Goal: Check status: Check status

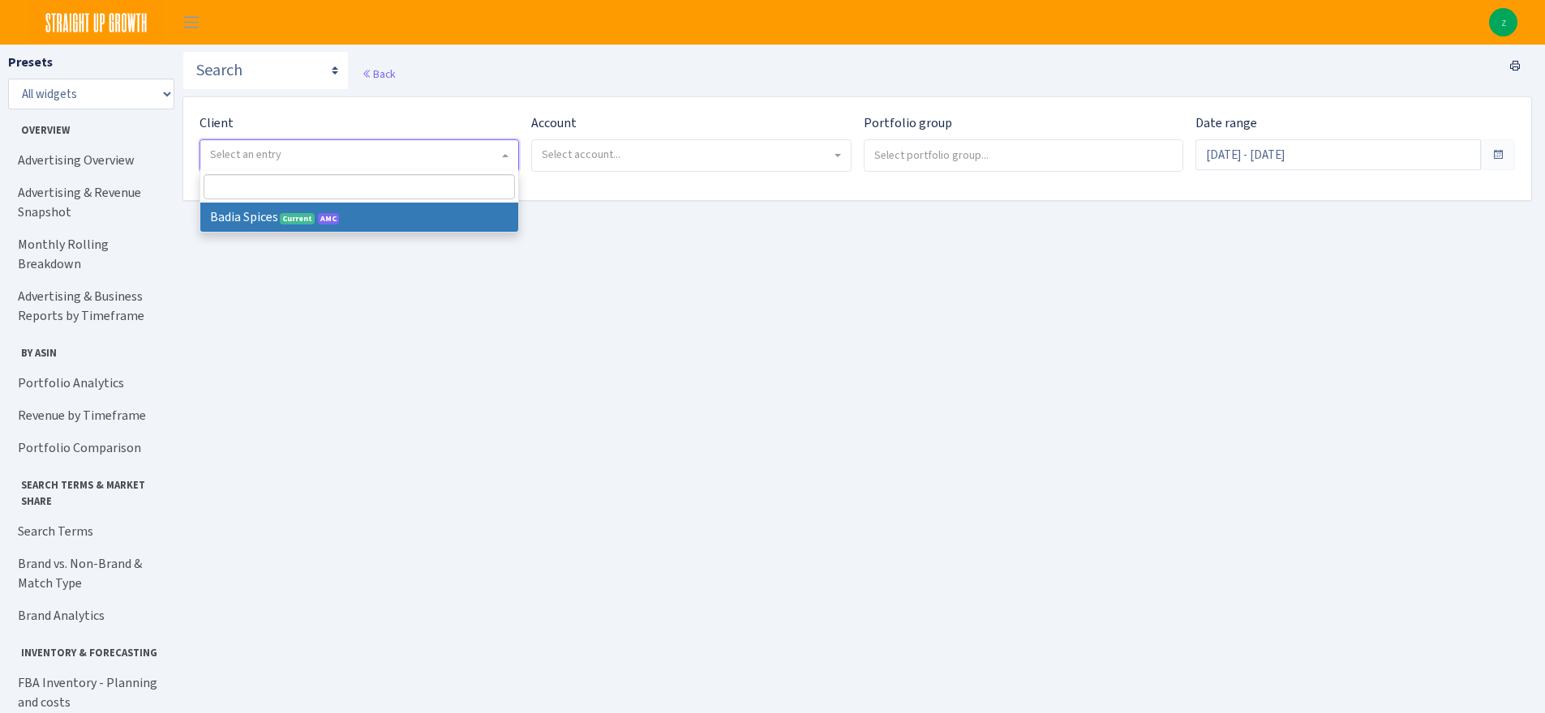
click at [326, 142] on span "Select an entry" at bounding box center [359, 155] width 318 height 31
select select "444"
select select
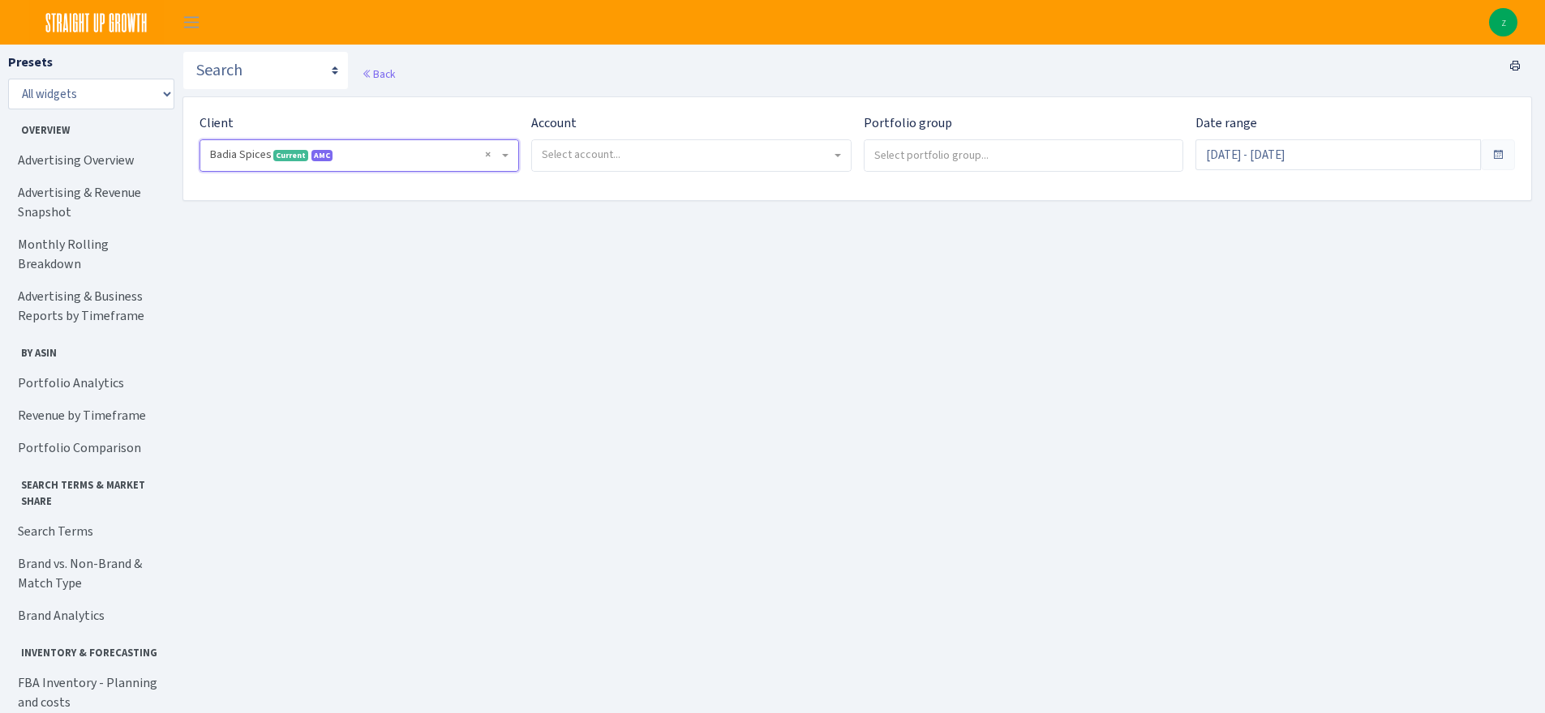
click at [640, 152] on span "Select account..." at bounding box center [686, 155] width 289 height 16
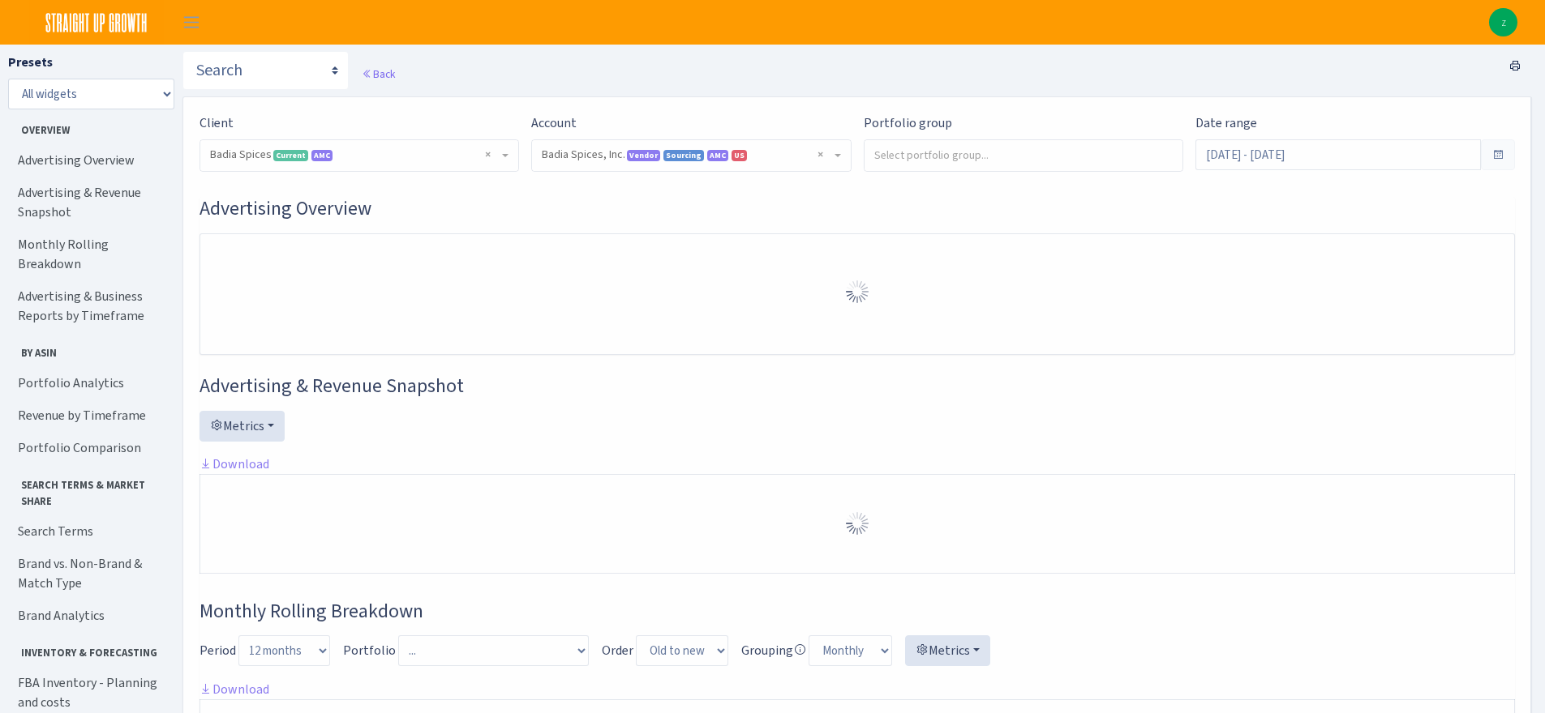
select select "2762984522817418"
click at [642, 226] on div "Advertising Overview" at bounding box center [856, 276] width 1315 height 158
click at [1263, 131] on div "Date range Jul 9, 2025 - Aug 7, 2025" at bounding box center [1354, 142] width 319 height 57
click at [1254, 165] on input "Jul 9, 2025 - Aug 7, 2025" at bounding box center [1337, 154] width 285 height 31
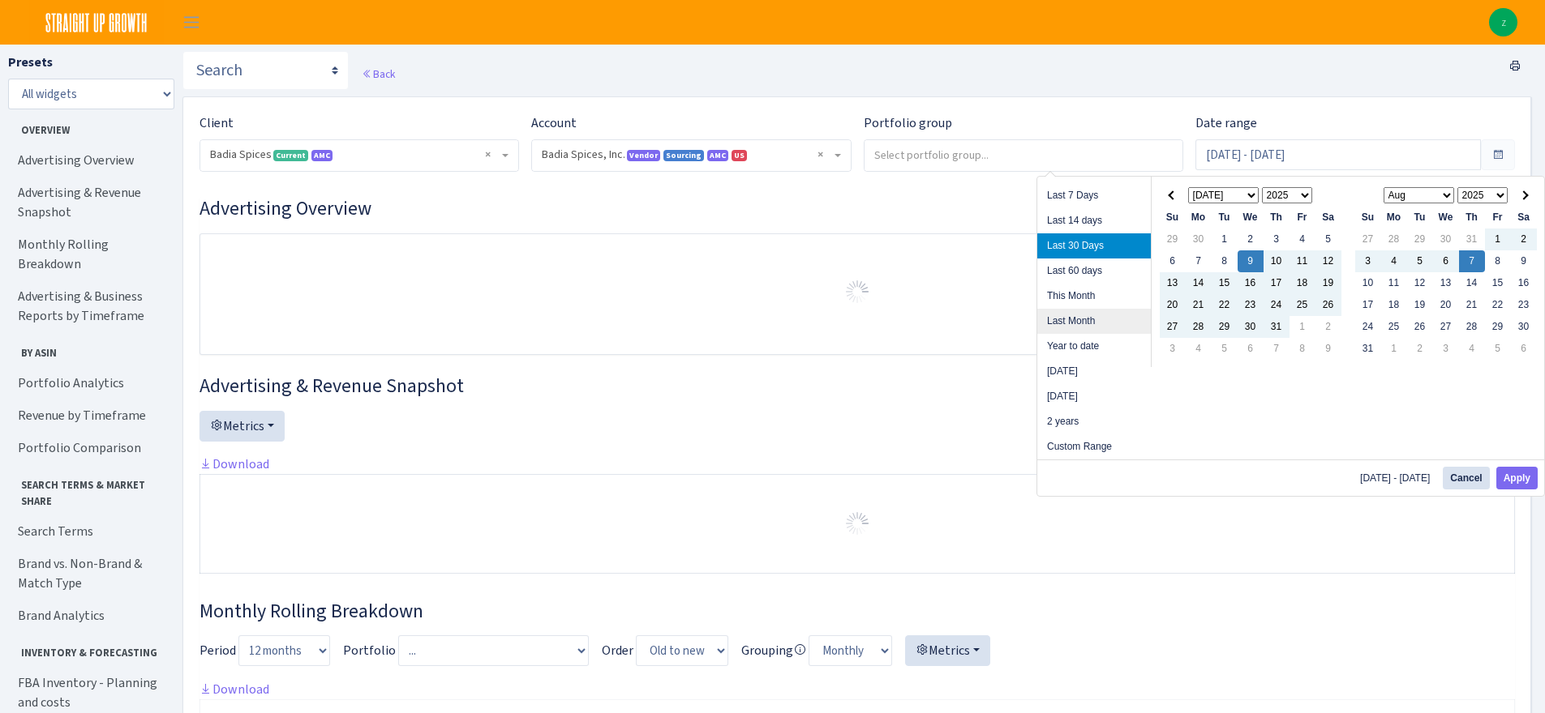
click at [1081, 319] on li "Last Month" at bounding box center [1094, 321] width 114 height 25
type input "[DATE] - [DATE]"
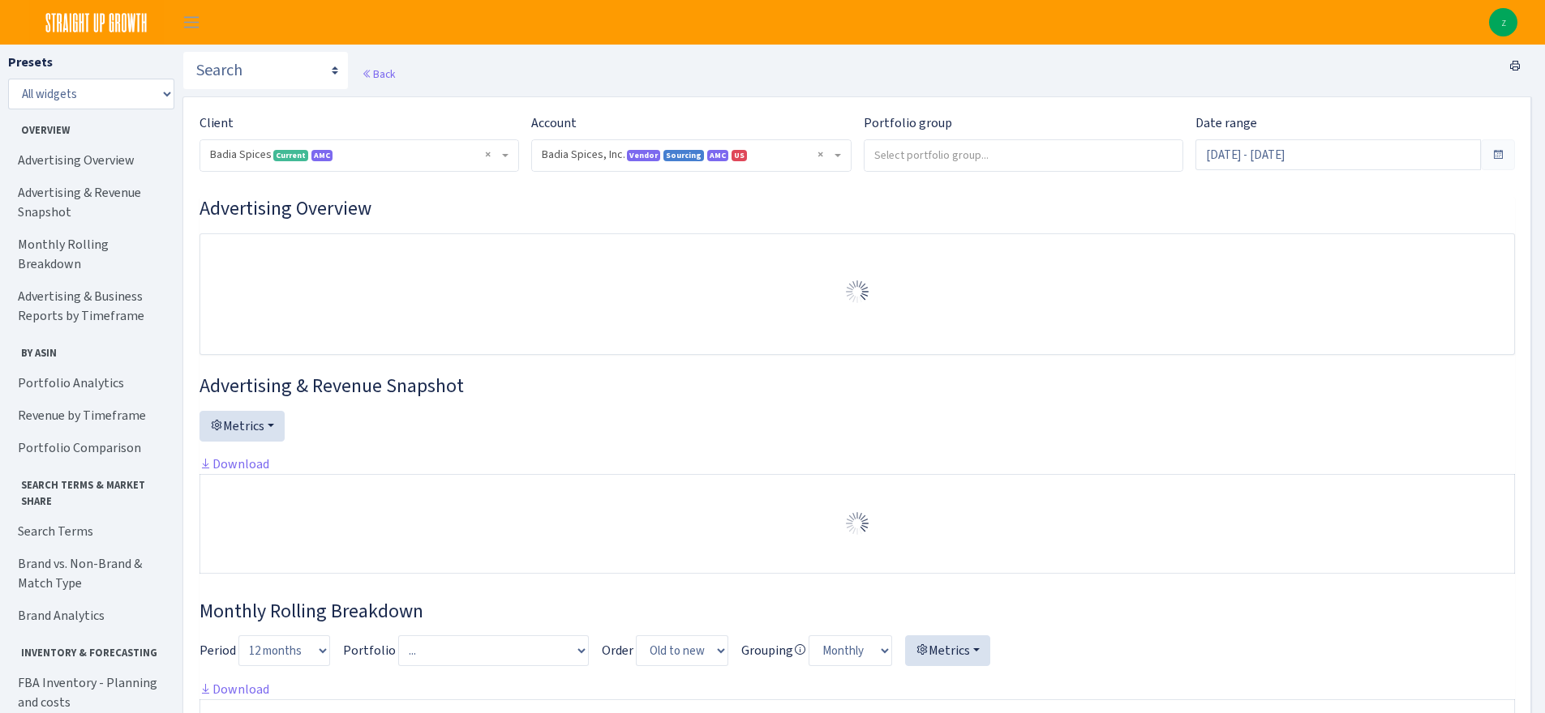
select select "2762984522817418"
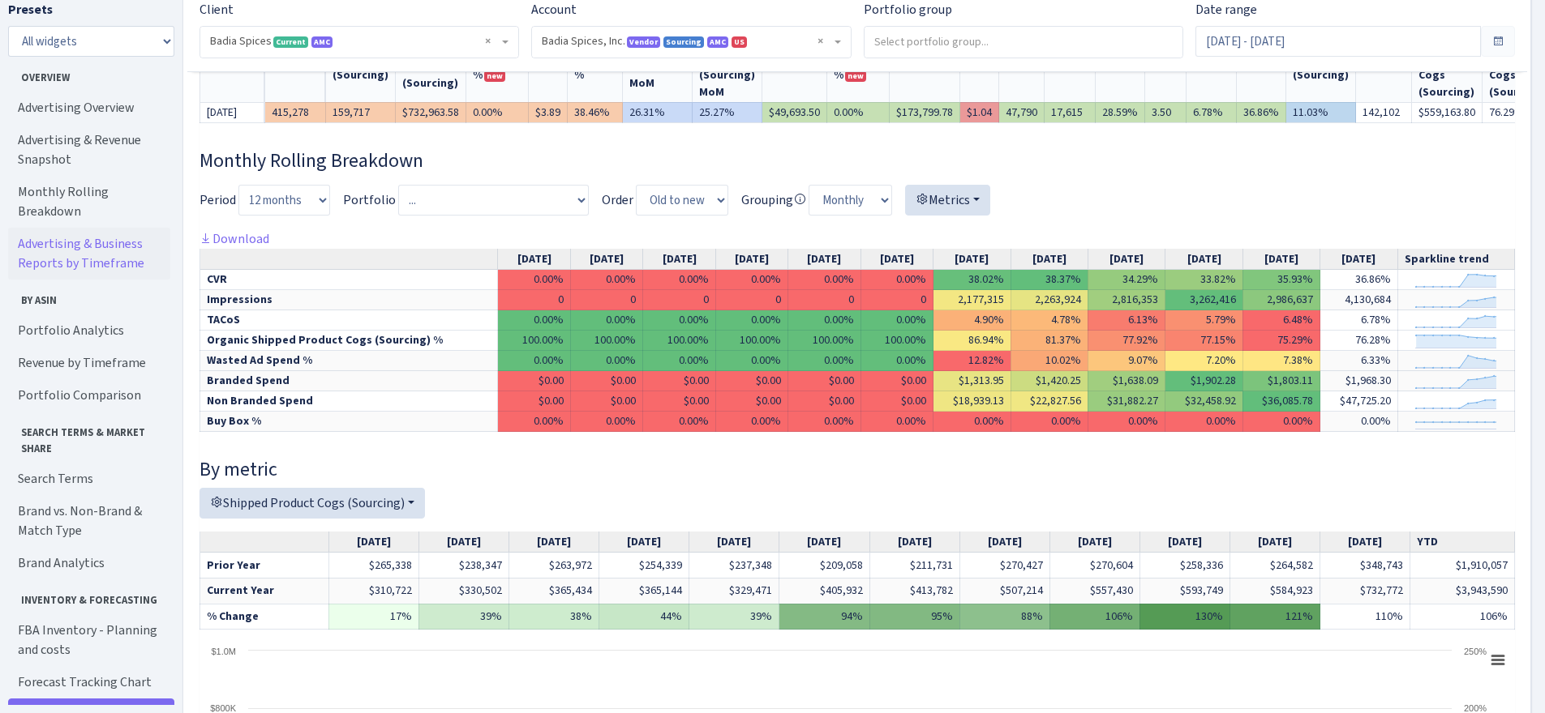
scroll to position [451, 0]
